Goal: Navigation & Orientation: Go to known website

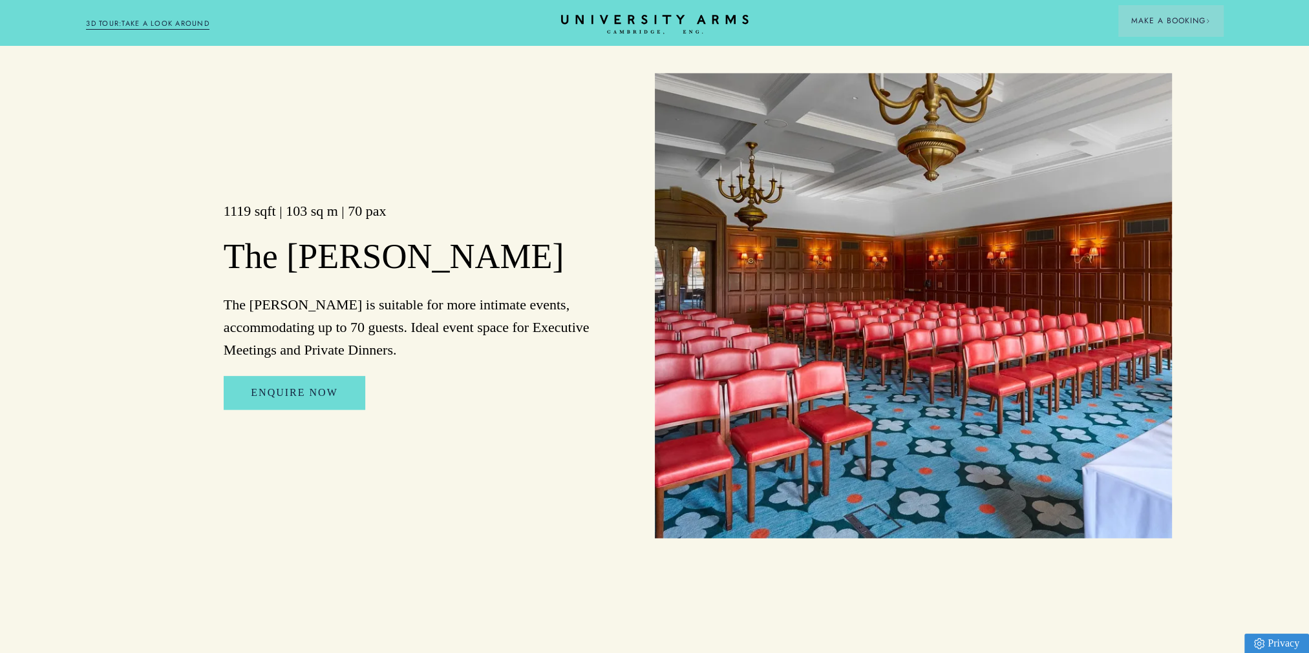
scroll to position [2392, 0]
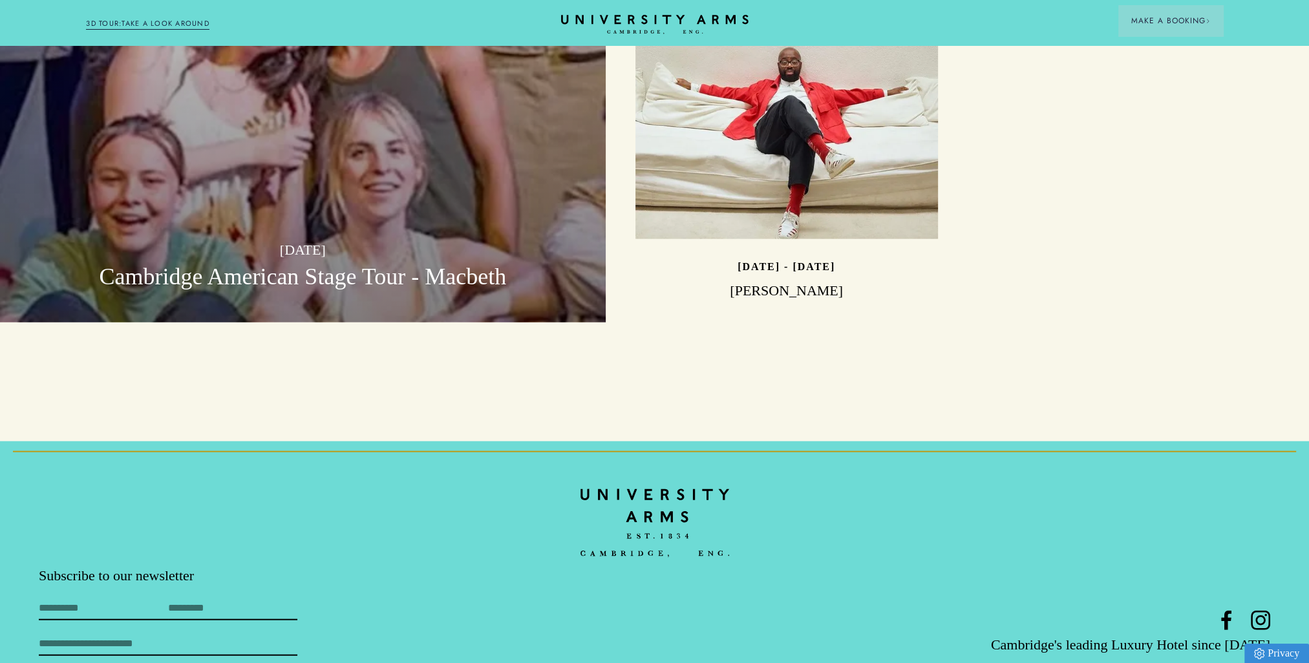
scroll to position [4130, 0]
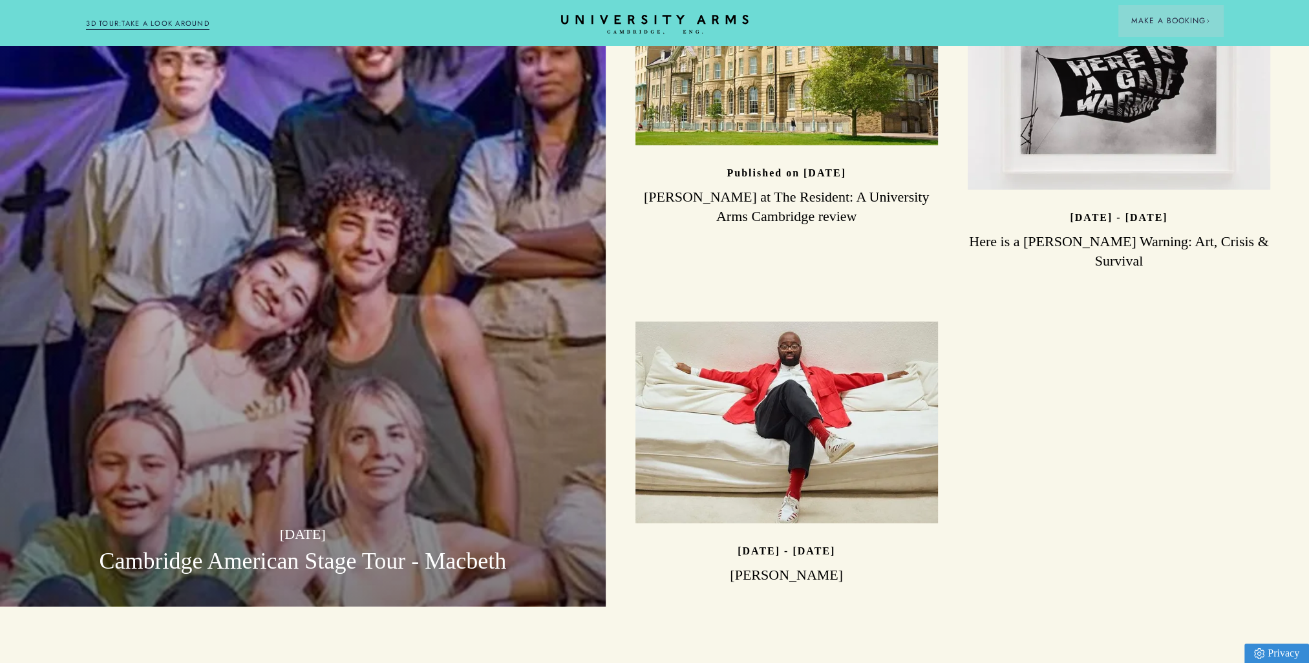
scroll to position [3878, 0]
